Goal: Task Accomplishment & Management: Complete application form

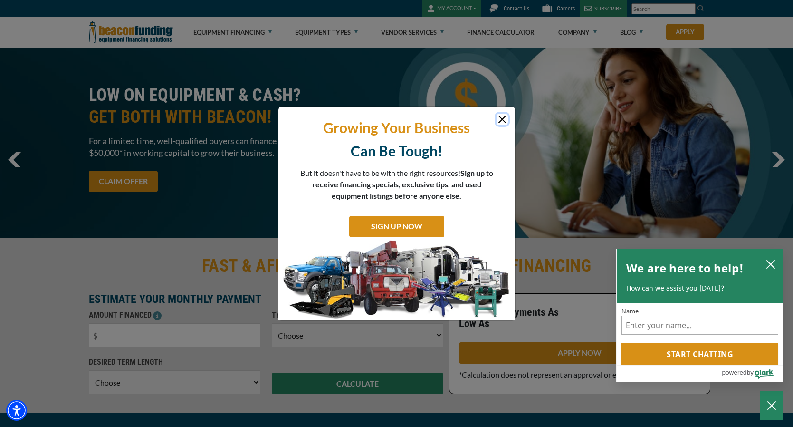
click at [506, 119] on button "Close" at bounding box center [501, 119] width 11 height 11
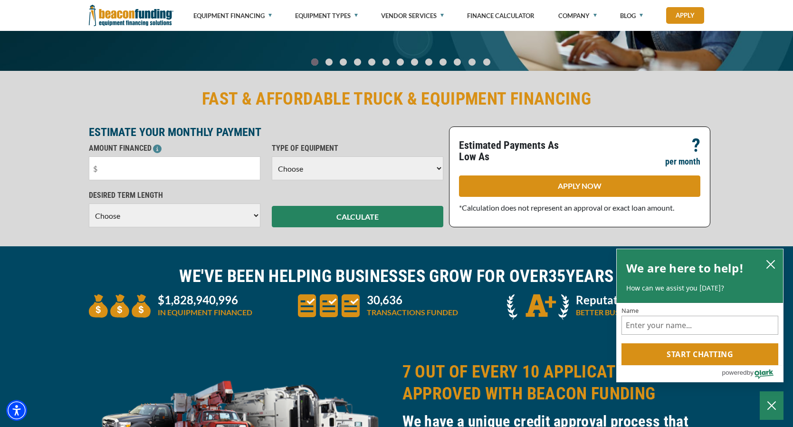
scroll to position [173, 0]
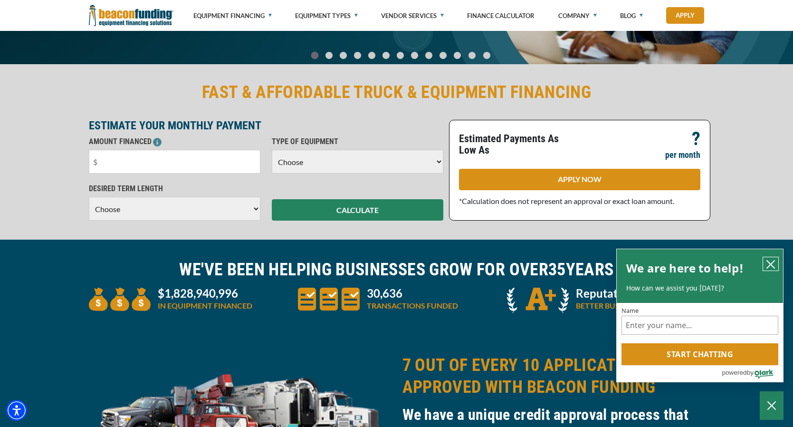
click at [774, 261] on icon "close chatbox" at bounding box center [770, 263] width 9 height 9
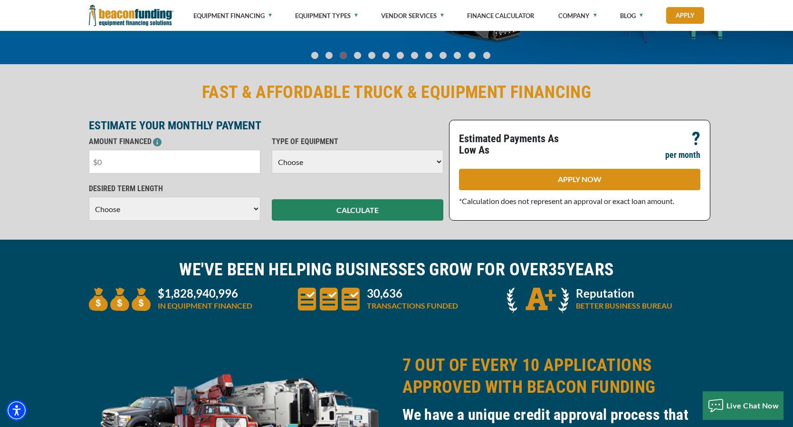
click at [225, 161] on input "text" at bounding box center [174, 162] width 171 height 24
type input "$5,000"
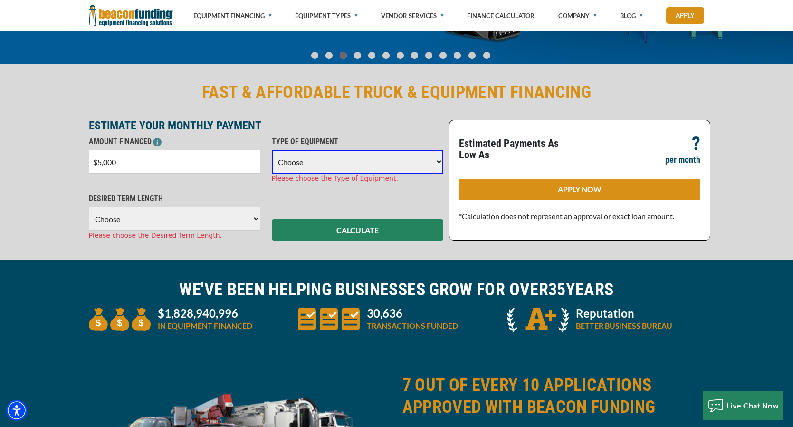
click at [313, 160] on select "Choose Backhoe Boom/Bucket Truck Chipper Commercial Mower Crane DTG/DTF Printin…" at bounding box center [357, 162] width 171 height 24
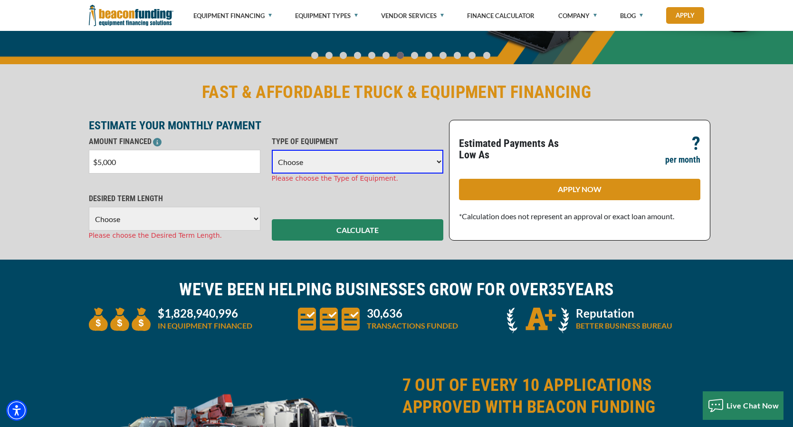
select select "10"
click at [272, 150] on select "Choose Backhoe Boom/Bucket Truck Chipper Commercial Mower Crane DTG/DTF Printin…" at bounding box center [357, 162] width 171 height 24
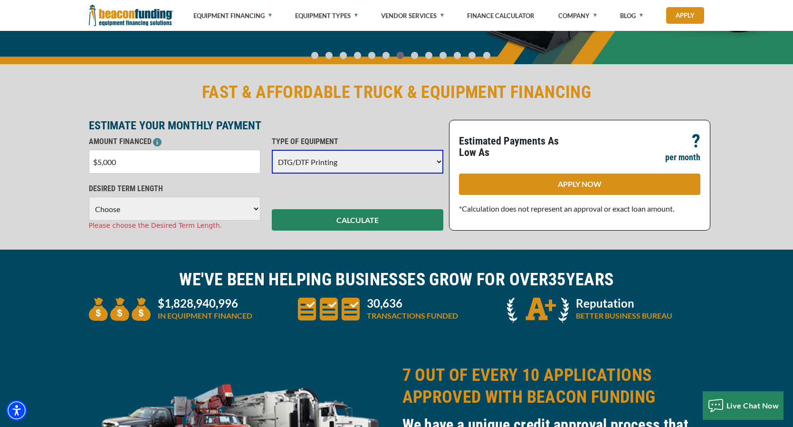
click at [228, 208] on select "Choose 36 Months 48 Months 60 Months" at bounding box center [174, 209] width 171 height 24
select select "60"
click at [89, 197] on select "Choose 36 Months 48 Months 60 Months" at bounding box center [174, 209] width 171 height 24
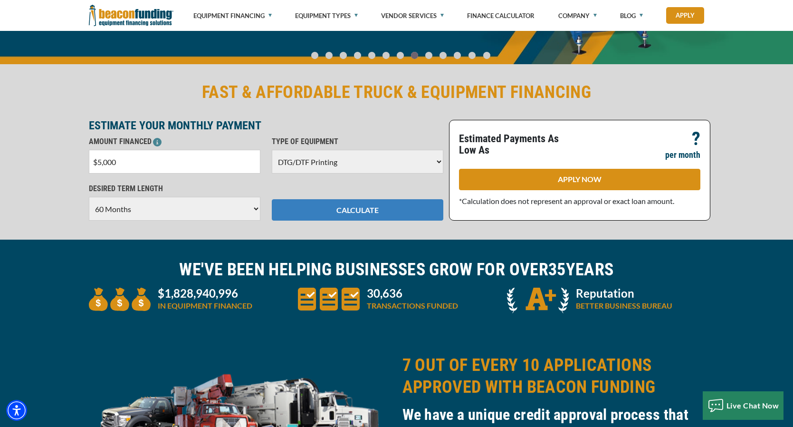
click at [318, 213] on button "CALCULATE" at bounding box center [357, 209] width 171 height 21
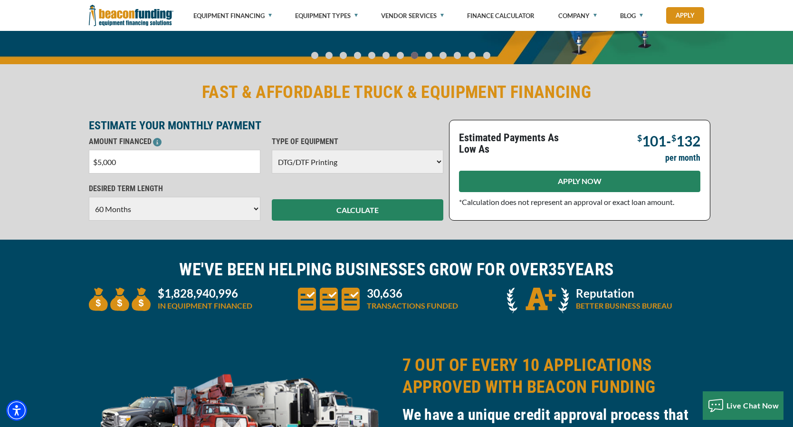
click at [582, 185] on link "APPLY NOW" at bounding box center [579, 181] width 241 height 21
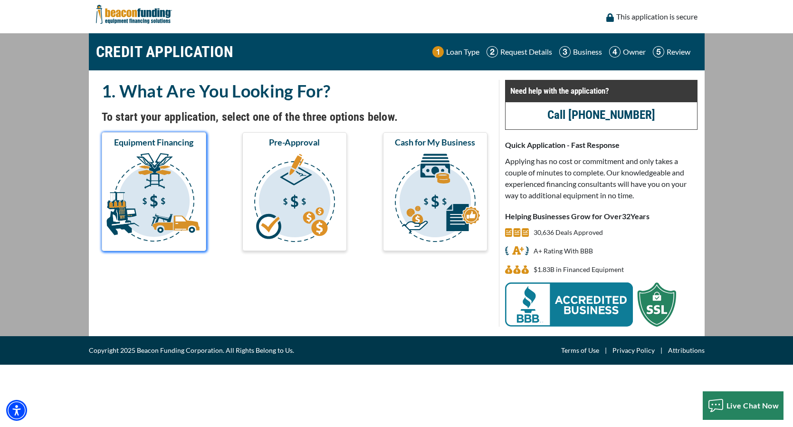
click at [165, 165] on img "submit" at bounding box center [154, 199] width 101 height 95
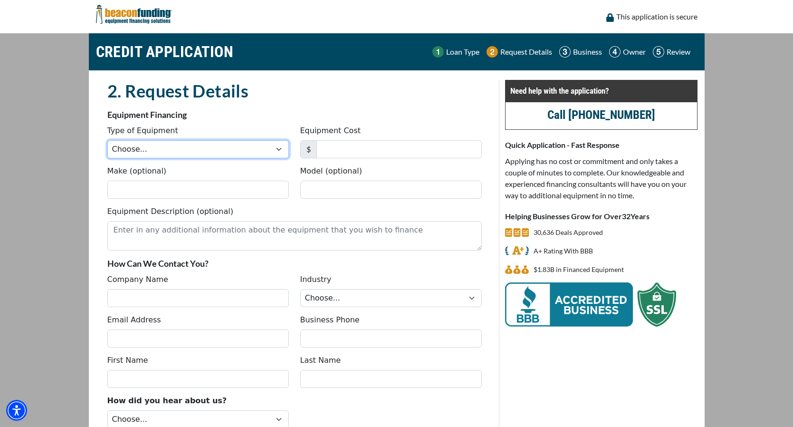
click at [178, 152] on select "Choose... Backhoe Boom/Bucket Truck Chipper Commercial Mower Crane DTG/DTF Prin…" at bounding box center [197, 149] width 181 height 18
select select "10"
click at [107, 140] on select "Choose... Backhoe Boom/Bucket Truck Chipper Commercial Mower Crane DTG/DTF Prin…" at bounding box center [197, 149] width 181 height 18
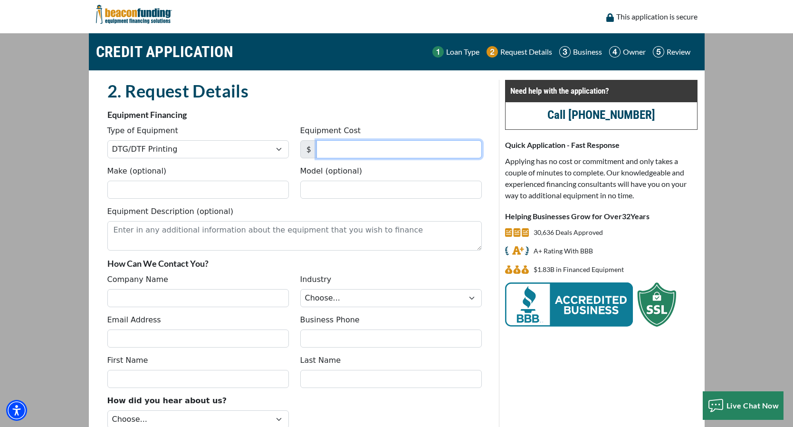
click at [337, 151] on input "Equipment Cost" at bounding box center [398, 149] width 165 height 18
type input "5,000"
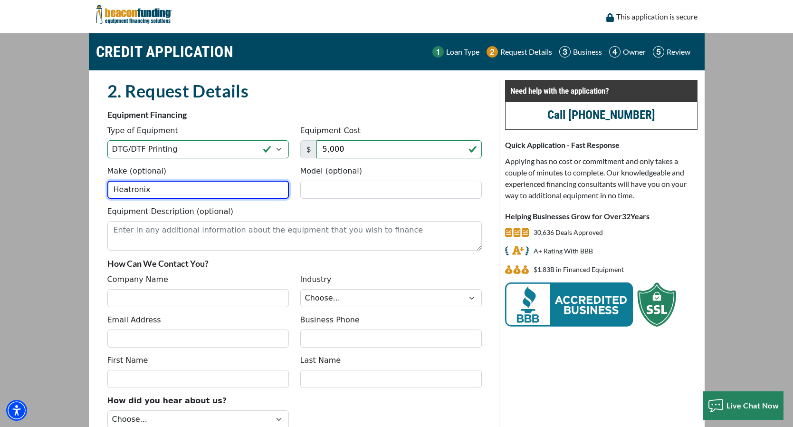
type input "Heatronix"
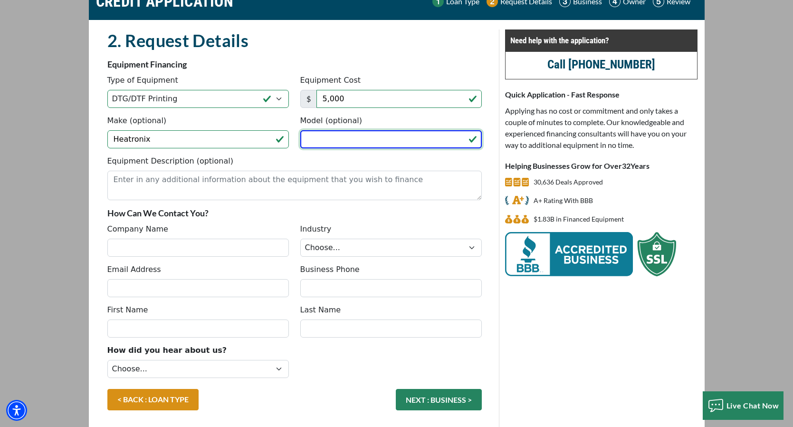
scroll to position [55, 0]
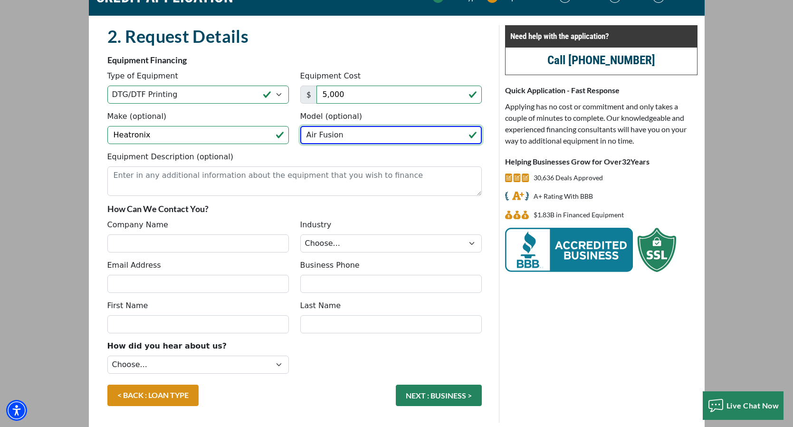
type input "Air Fusion"
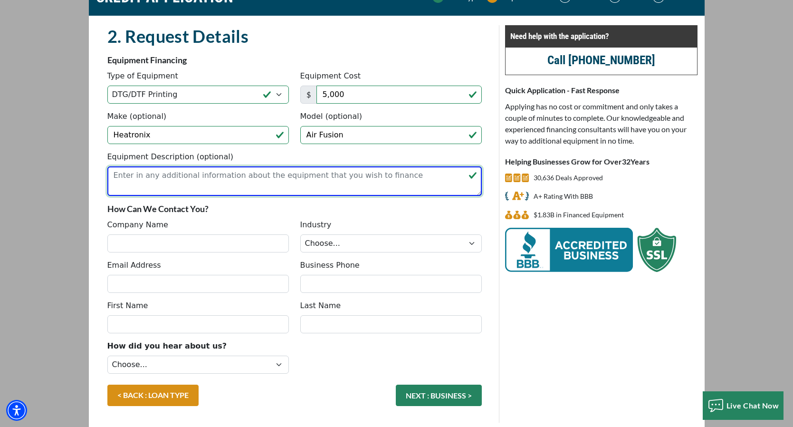
click at [253, 184] on textarea "Equipment Description (optional)" at bounding box center [294, 180] width 374 height 29
paste textarea "Hotronix® Fusion IQ® Heat Press"
type textarea "Hotronix® Fusion IQ® Heat Press"
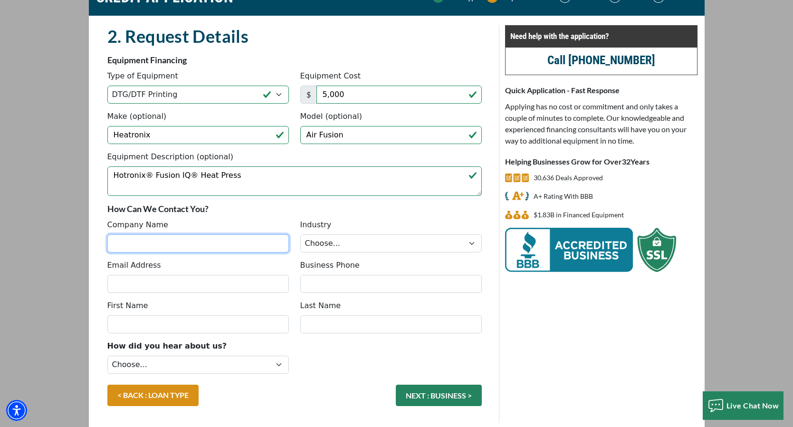
click at [209, 237] on input "Company Name" at bounding box center [197, 243] width 181 height 18
type input "Designer T Shirt Printing LLC"
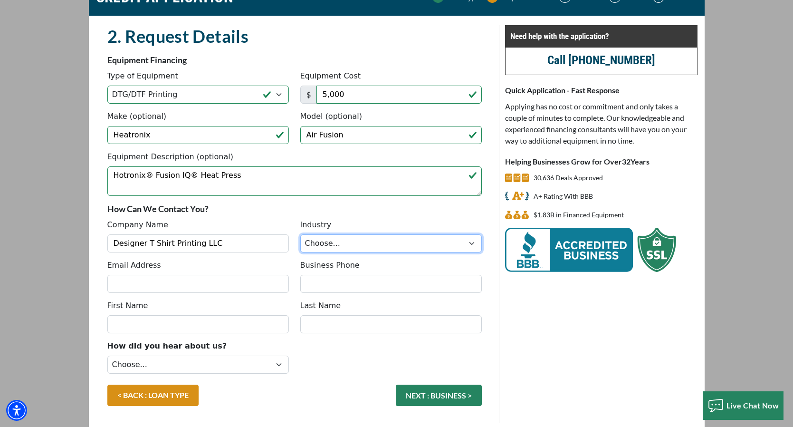
click at [352, 244] on select "Choose... Towing Landscape/Hardscape Decorated Apparel Septic Light Constructio…" at bounding box center [390, 243] width 181 height 18
click at [342, 238] on select "Choose... Towing Landscape/Hardscape Decorated Apparel Septic Light Constructio…" at bounding box center [390, 243] width 181 height 18
select select "3"
click at [300, 234] on select "Choose... Towing Landscape/Hardscape Decorated Apparel Septic Light Constructio…" at bounding box center [390, 243] width 181 height 18
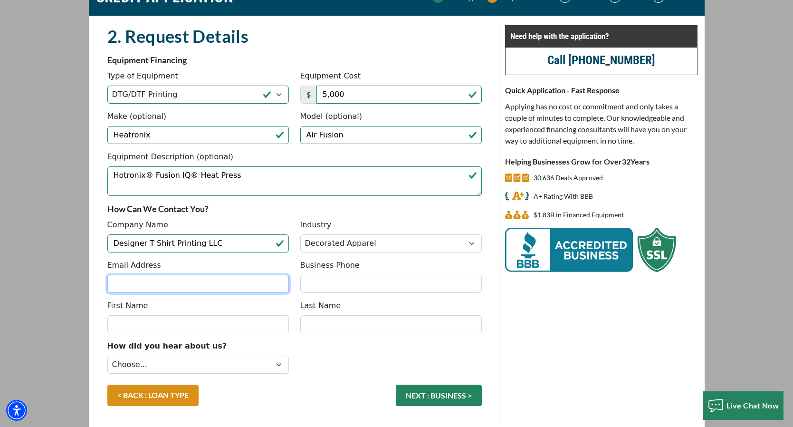
click at [256, 287] on input "Email Address" at bounding box center [197, 284] width 181 height 18
type input "[EMAIL_ADDRESS][DOMAIN_NAME]"
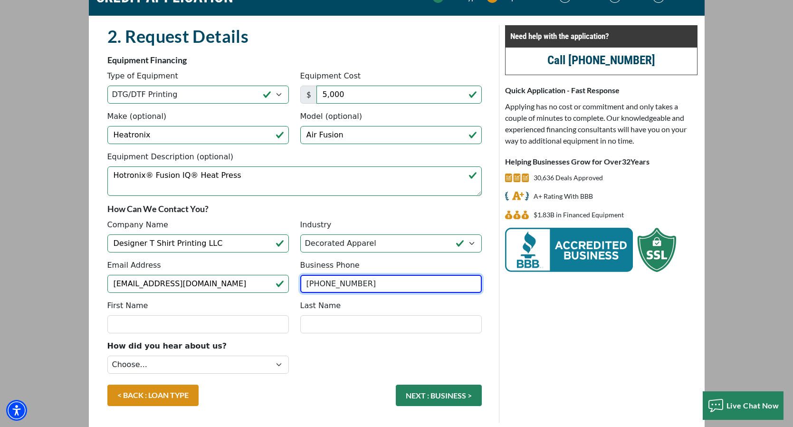
type input "[PHONE_NUMBER]"
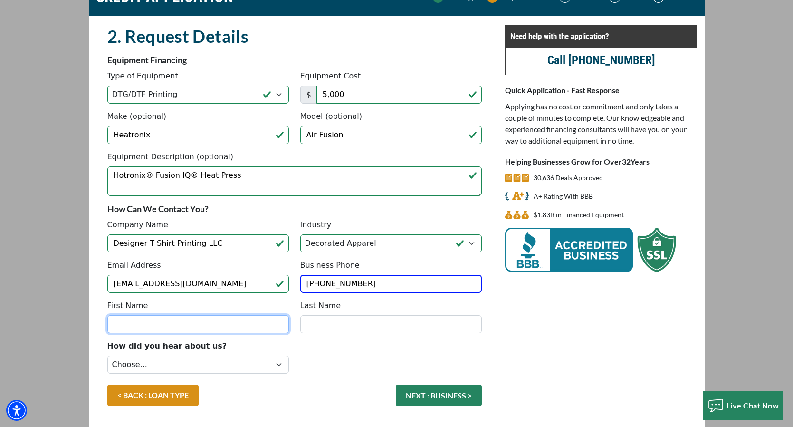
click at [167, 318] on input "First Name" at bounding box center [197, 324] width 181 height 18
type input "Rosa"
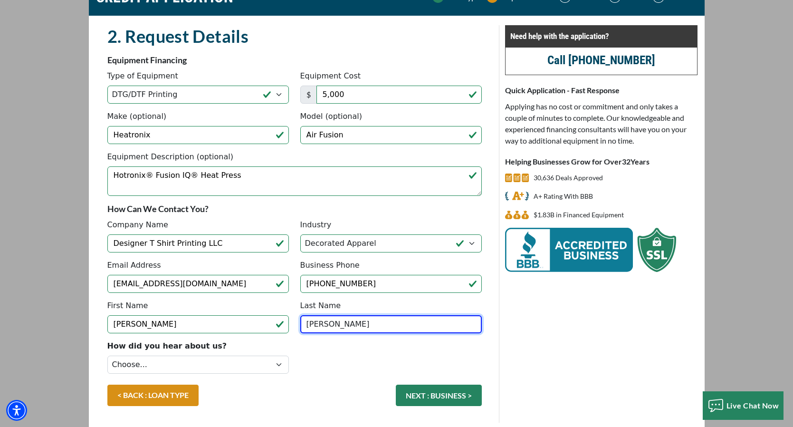
type input "[PERSON_NAME]"
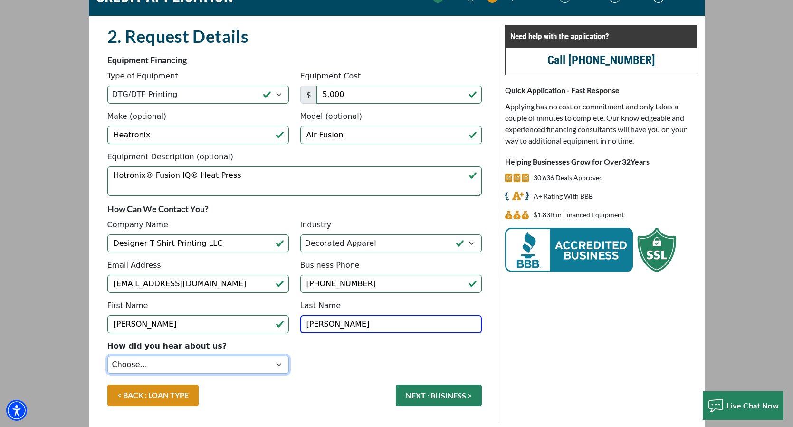
click at [153, 365] on select "Choose... Internet Search Vendor Referral Word of Mouth Client Referral Email E…" at bounding box center [197, 364] width 181 height 18
select select "13"
click at [107, 355] on select "Choose... Internet Search Vendor Referral Word of Mouth Client Referral Email E…" at bounding box center [197, 364] width 181 height 18
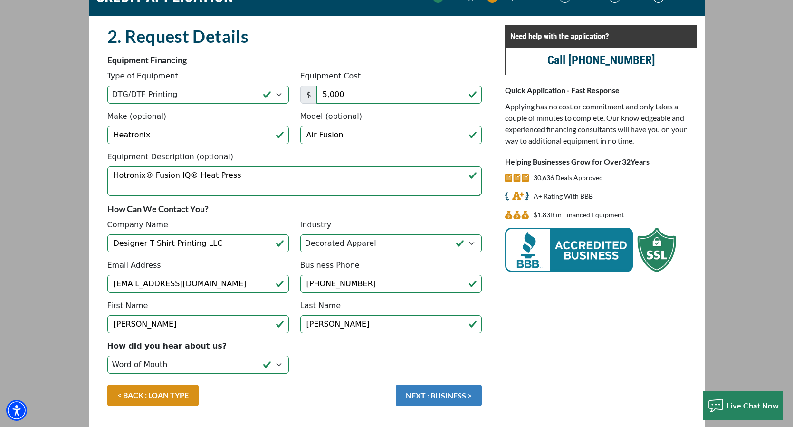
click at [421, 394] on button "NEXT : BUSINESS >" at bounding box center [439, 394] width 86 height 21
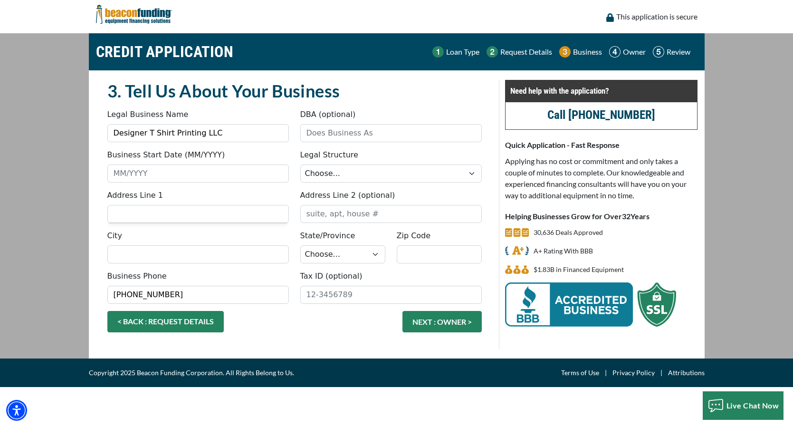
click at [161, 319] on link "< BACK : REQUEST DETAILS" at bounding box center [165, 321] width 116 height 21
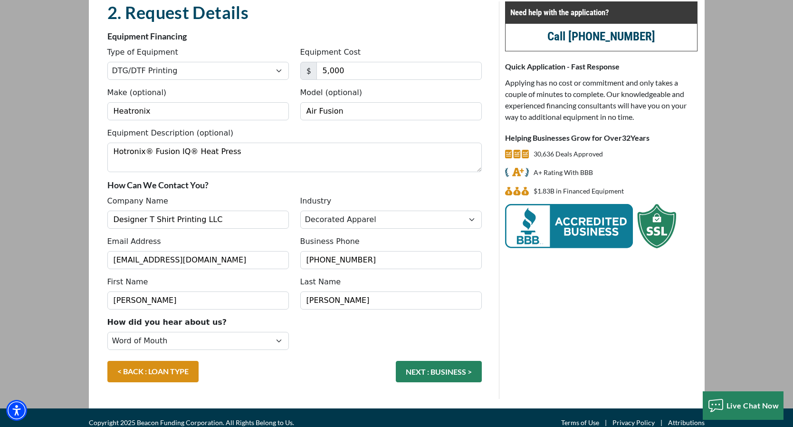
scroll to position [88, 0]
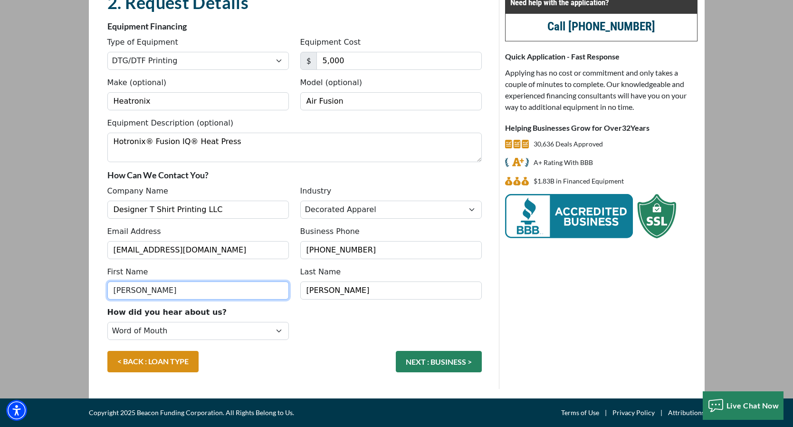
drag, startPoint x: 210, startPoint y: 284, endPoint x: 86, endPoint y: 280, distance: 124.5
click at [86, 280] on div "CREDIT APPLICATION Loan Type Request Details Business Owner Review" at bounding box center [396, 171] width 627 height 453
type input "Brandon"
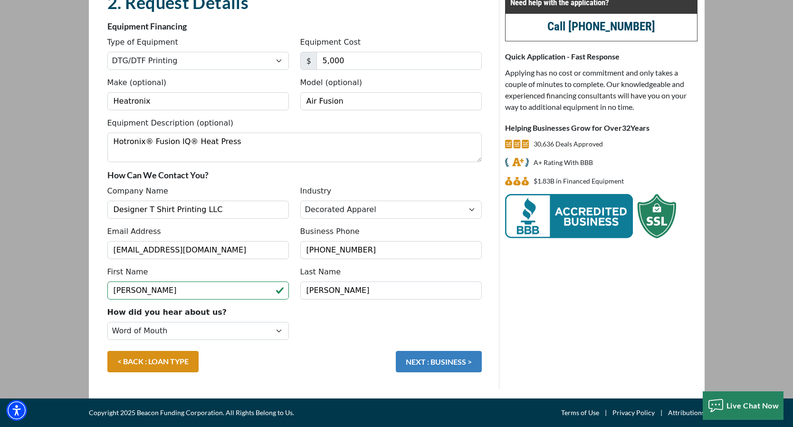
click at [441, 364] on button "NEXT : BUSINESS >" at bounding box center [439, 361] width 86 height 21
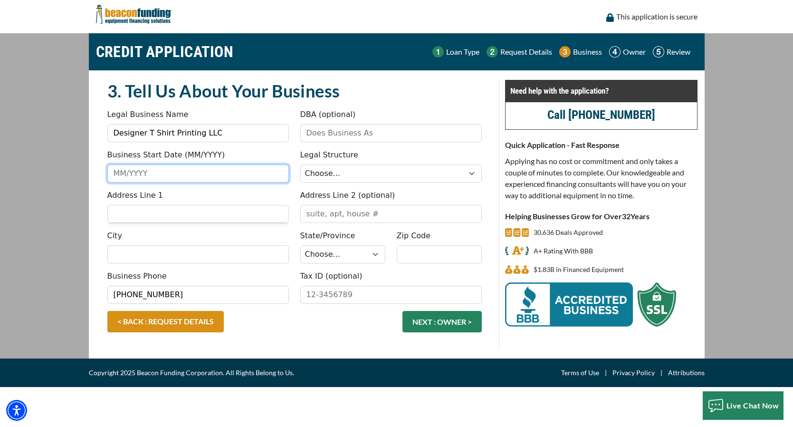
click at [235, 173] on input "Business Start Date (MM/YYYY)" at bounding box center [197, 173] width 181 height 18
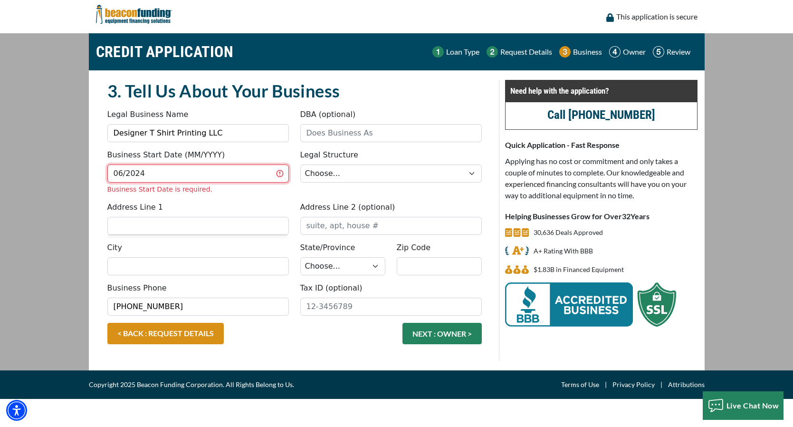
type input "06/2024"
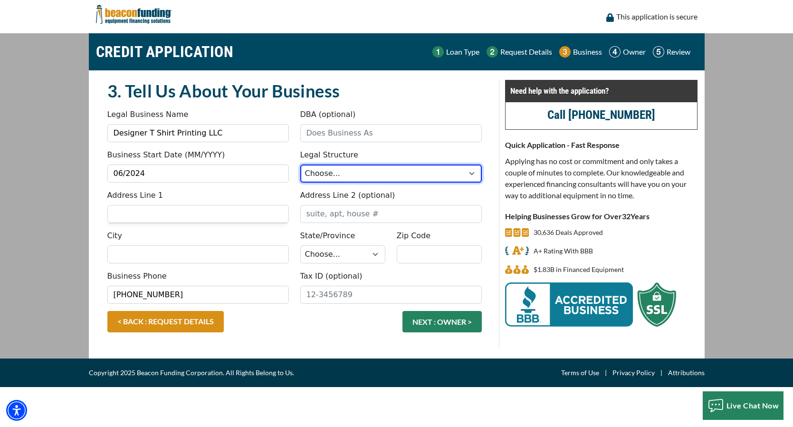
click at [366, 165] on select "Choose... Corporation LLC LLP Municipality Non-Profit Partnership Proprietorship" at bounding box center [390, 173] width 181 height 18
select select "2"
click at [300, 164] on select "Choose... Corporation LLC LLP Municipality Non-Profit Partnership Proprietorship" at bounding box center [390, 173] width 181 height 18
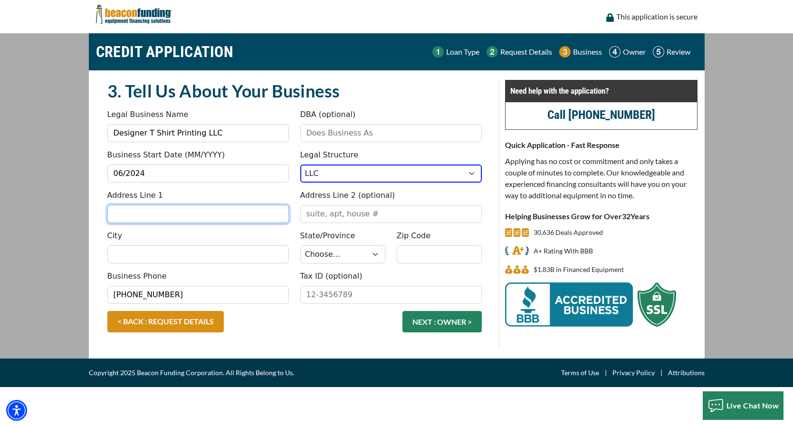
click at [266, 213] on input "Address Line 1" at bounding box center [197, 214] width 181 height 18
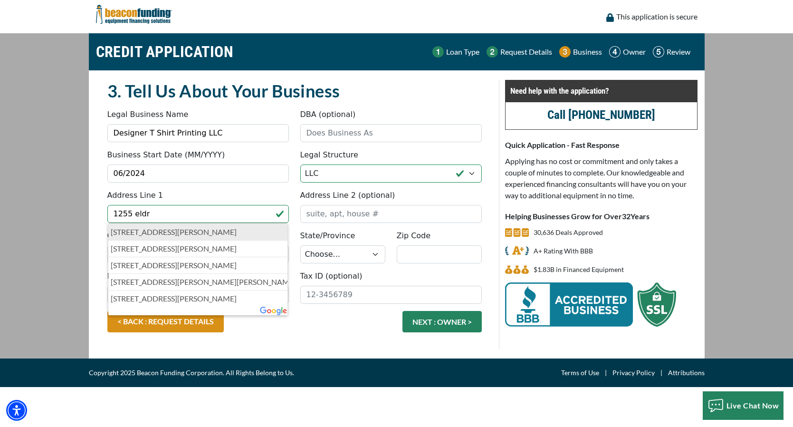
click at [227, 233] on p "1255 Eldridge Parkway, Houston, TX, USA" at bounding box center [198, 231] width 175 height 11
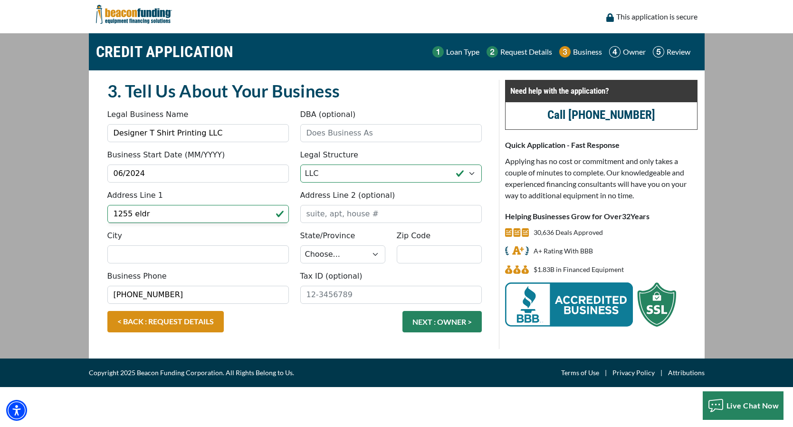
type input "[STREET_ADDRESS][PERSON_NAME]"
type input "[GEOGRAPHIC_DATA]"
select select "45"
type input "77077"
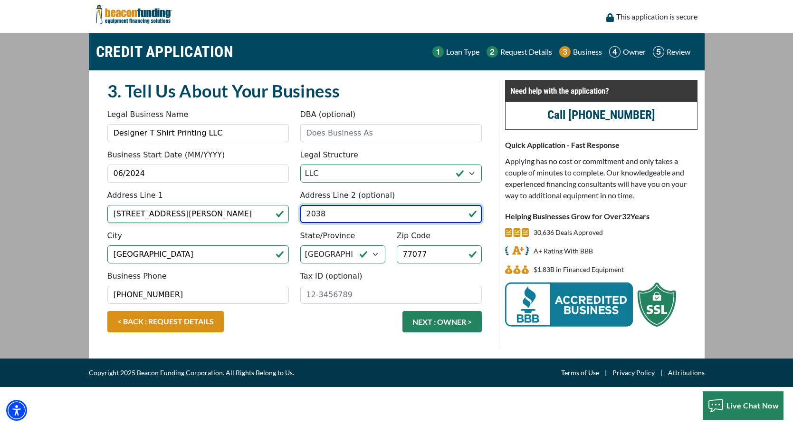
type input "2038"
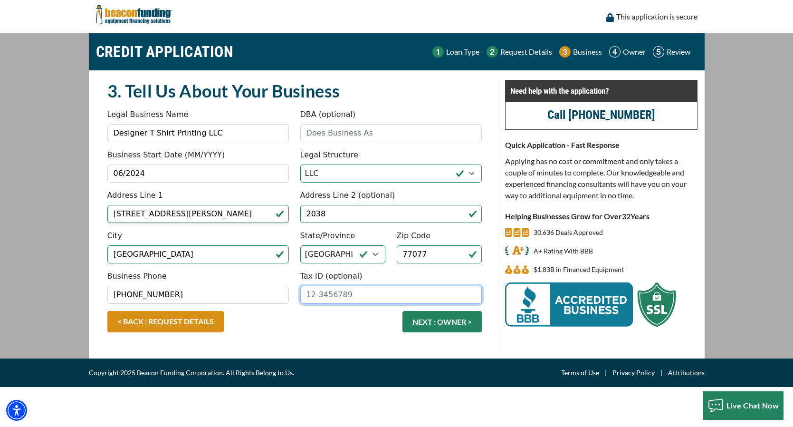
click at [367, 293] on input "Tax ID (optional)" at bounding box center [390, 294] width 181 height 18
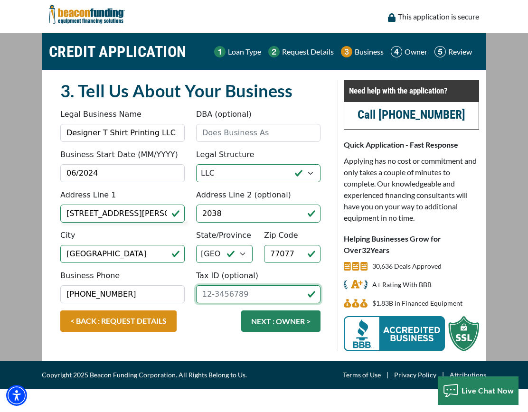
click at [276, 294] on input "Tax ID (optional)" at bounding box center [258, 294] width 124 height 18
type input "32-0955522"
drag, startPoint x: 275, startPoint y: 294, endPoint x: 176, endPoint y: 286, distance: 99.6
click at [176, 286] on div "Business Phone (504) 459-5091 Tax ID (optional) 32-0955522" at bounding box center [191, 290] width 272 height 40
drag, startPoint x: 246, startPoint y: 293, endPoint x: 156, endPoint y: 289, distance: 89.9
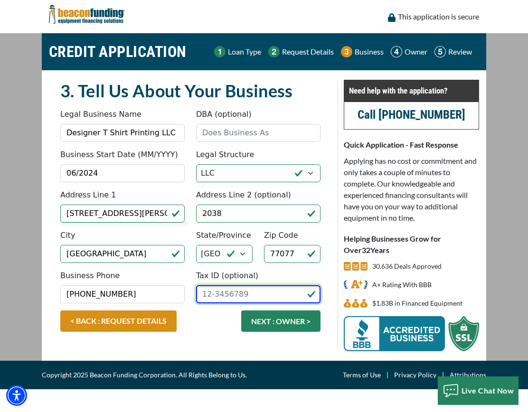
click at [156, 289] on div "Business Phone (504) 459-5091 Tax ID (optional)" at bounding box center [191, 290] width 272 height 40
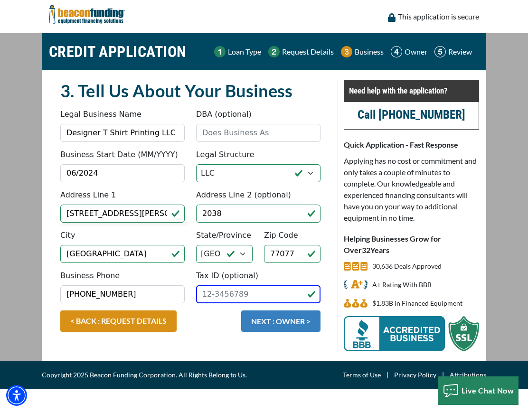
click at [275, 320] on button "NEXT : OWNER >" at bounding box center [280, 321] width 79 height 21
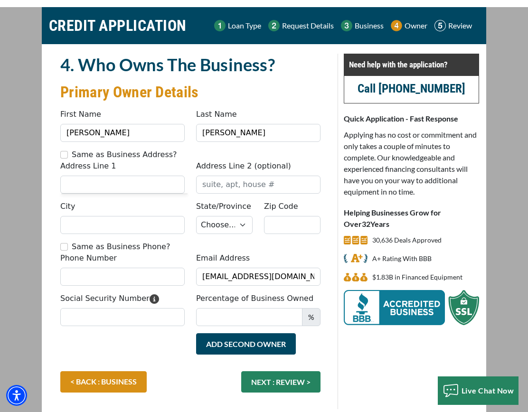
scroll to position [38, 0]
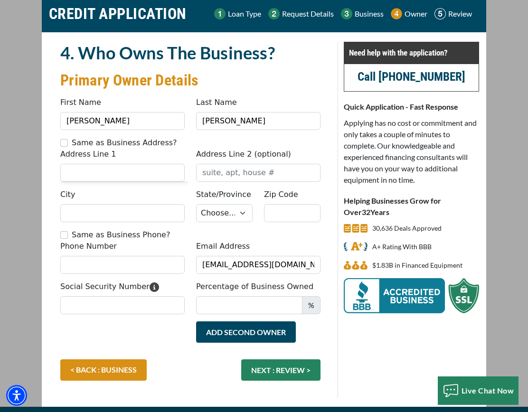
click at [107, 144] on label "Same as Business Address?" at bounding box center [124, 142] width 105 height 11
click at [68, 144] on input "Same as Business Address?" at bounding box center [64, 143] width 8 height 8
checkbox input "true"
type input "[STREET_ADDRESS][PERSON_NAME]"
type input "2038"
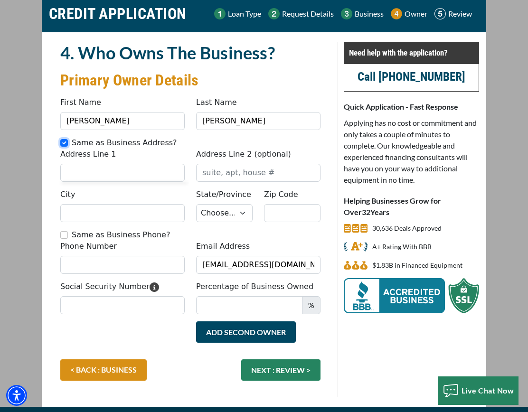
type input "[GEOGRAPHIC_DATA]"
select select "45"
type input "77077"
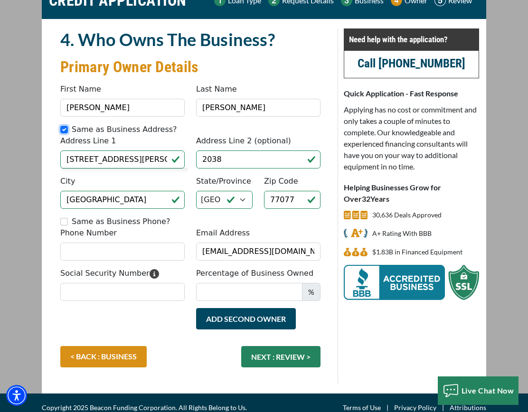
scroll to position [61, 0]
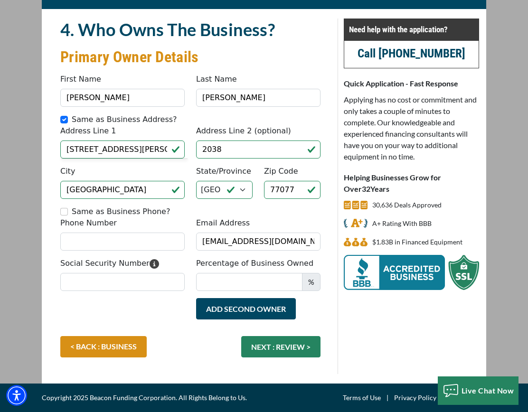
click at [101, 211] on label "Same as Business Phone?" at bounding box center [121, 211] width 98 height 11
click at [68, 211] on input "Same as Business Phone?" at bounding box center [64, 212] width 8 height 8
checkbox input "true"
type input "[PHONE_NUMBER]"
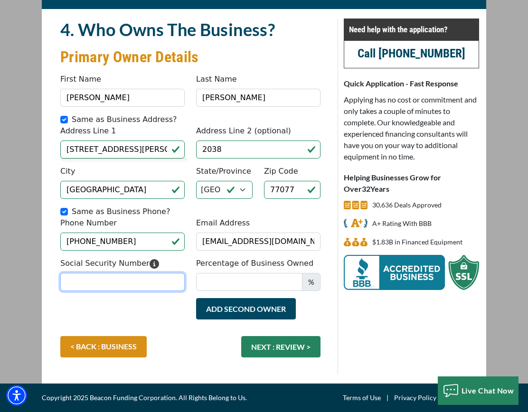
click at [104, 280] on input "Social Security Number" at bounding box center [122, 282] width 124 height 18
type input "425-71-8339"
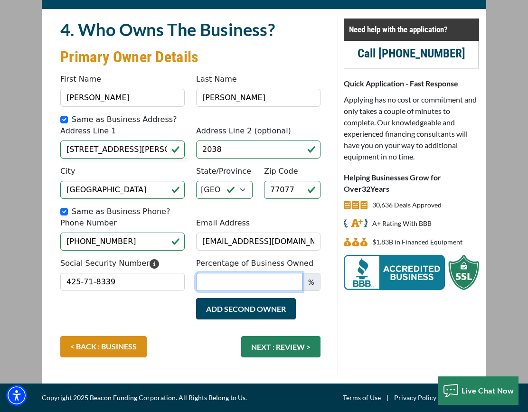
click at [218, 278] on input "Percentage of Business Owned" at bounding box center [249, 282] width 106 height 18
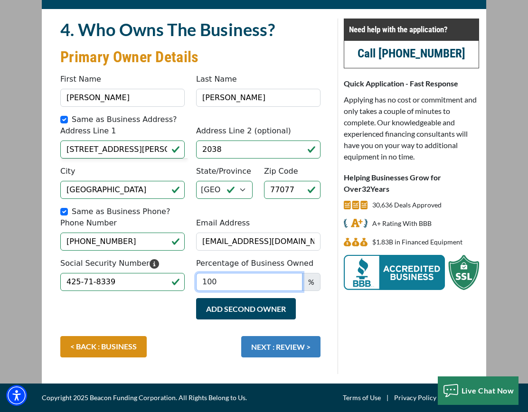
type input "100"
click at [277, 347] on button "NEXT : REVIEW >" at bounding box center [280, 346] width 79 height 21
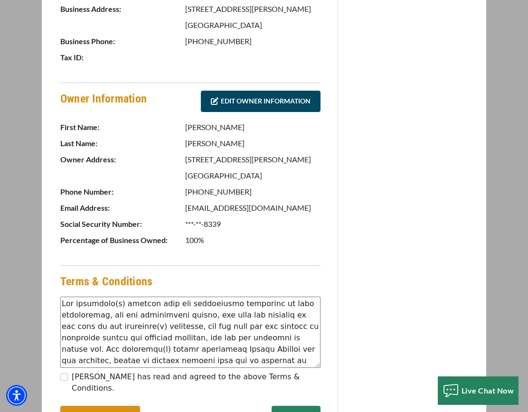
scroll to position [441, 0]
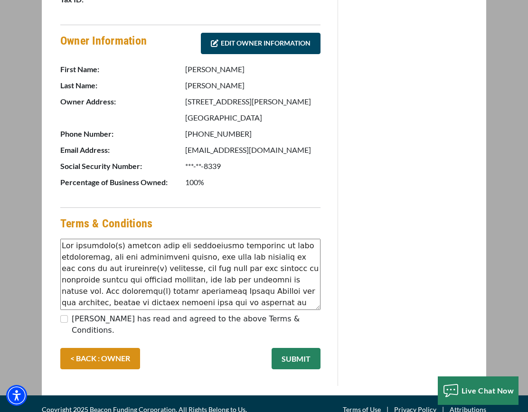
click at [132, 316] on label "[PERSON_NAME] has read and agreed to the above Terms & Conditions." at bounding box center [196, 324] width 249 height 23
click at [68, 316] on input "[PERSON_NAME] has read and agreed to the above Terms & Conditions." at bounding box center [64, 319] width 8 height 8
checkbox input "true"
click at [289, 350] on button "SUBMIT" at bounding box center [296, 358] width 49 height 21
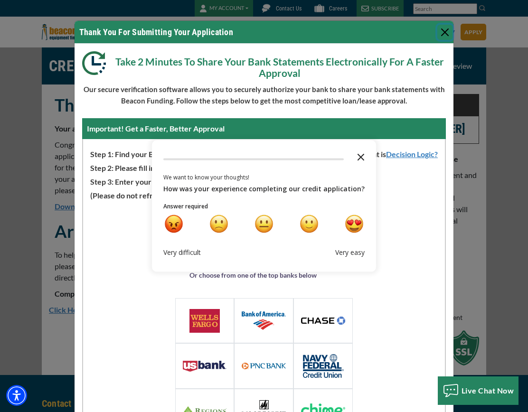
click at [359, 158] on icon "Close the survey" at bounding box center [360, 156] width 19 height 19
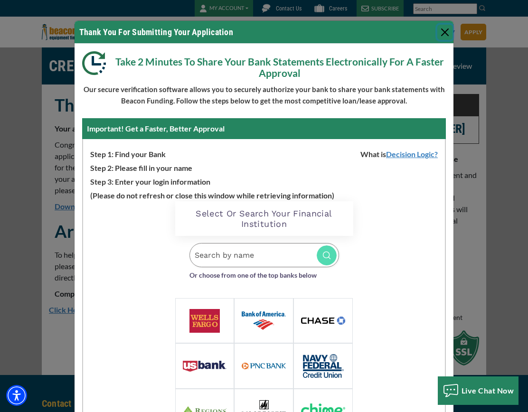
click at [445, 33] on button "Close" at bounding box center [444, 32] width 15 height 15
